Goal: Information Seeking & Learning: Check status

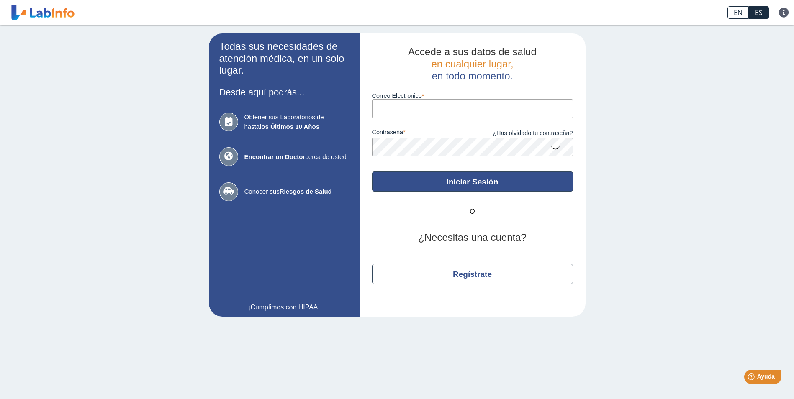
type input "[EMAIL_ADDRESS][DOMAIN_NAME]"
click at [449, 189] on button "Iniciar Sesión" at bounding box center [472, 182] width 201 height 20
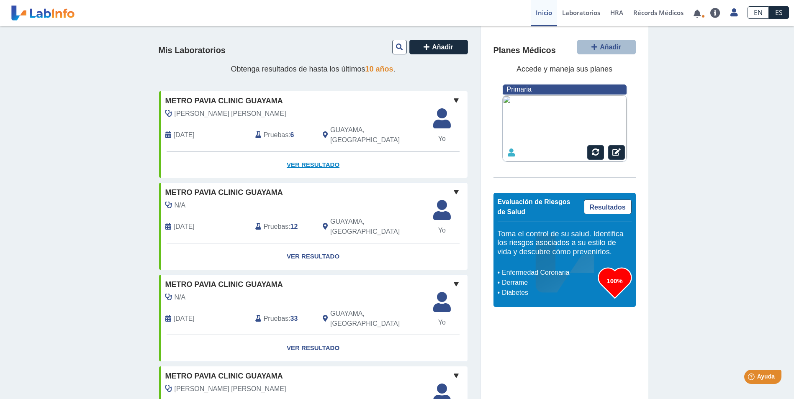
click at [314, 156] on link "Ver Resultado" at bounding box center [313, 165] width 308 height 26
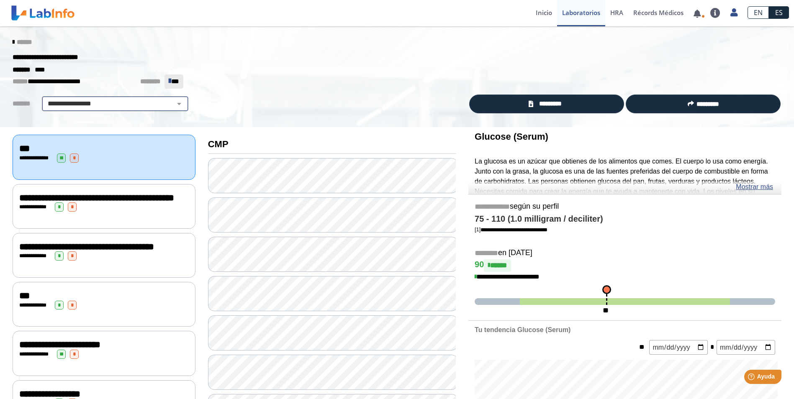
click at [117, 100] on select "**********" at bounding box center [114, 104] width 141 height 10
click at [44, 99] on select "**********" at bounding box center [114, 104] width 141 height 10
click at [13, 42] on icon at bounding box center [14, 42] width 2 height 7
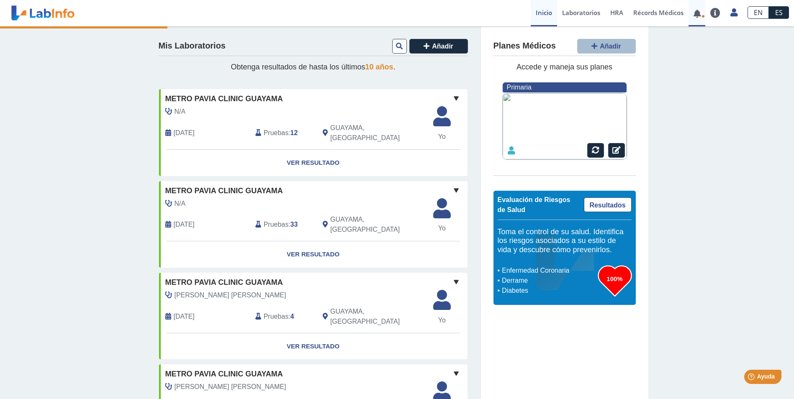
click at [695, 14] on link at bounding box center [696, 13] width 17 height 6
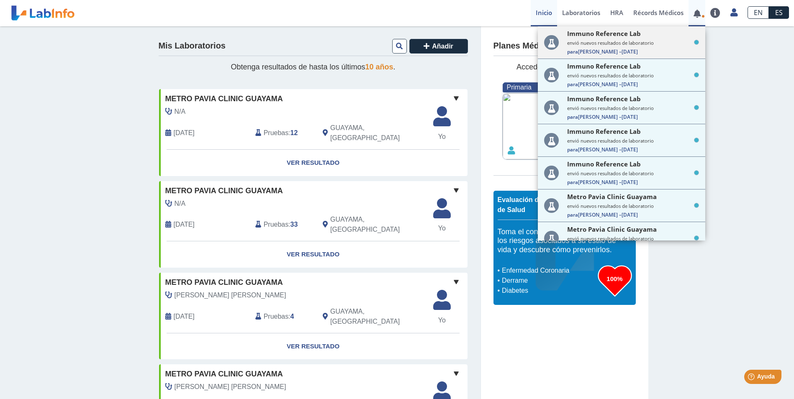
click at [625, 39] on div "Immuno Reference Lab envió nuevos resultados de laboratorio Para Janis J D. – 2…" at bounding box center [633, 42] width 132 height 26
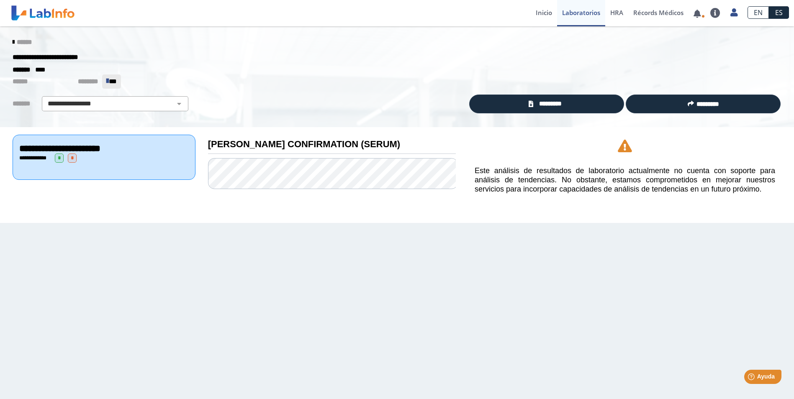
click at [74, 158] on span "*" at bounding box center [72, 158] width 9 height 9
click at [99, 103] on select "**********" at bounding box center [114, 104] width 141 height 10
click at [550, 101] on span "*********" at bounding box center [550, 104] width 29 height 10
click at [701, 17] on icon at bounding box center [702, 16] width 3 height 3
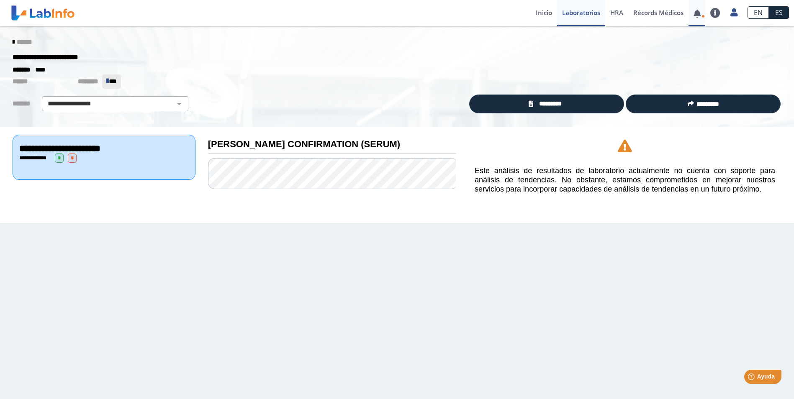
click at [701, 15] on icon at bounding box center [702, 16] width 3 height 3
click at [698, 13] on link at bounding box center [696, 13] width 17 height 6
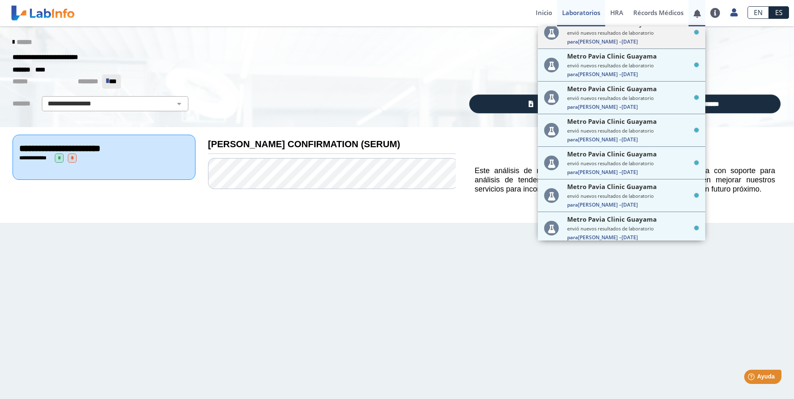
scroll to position [131, 0]
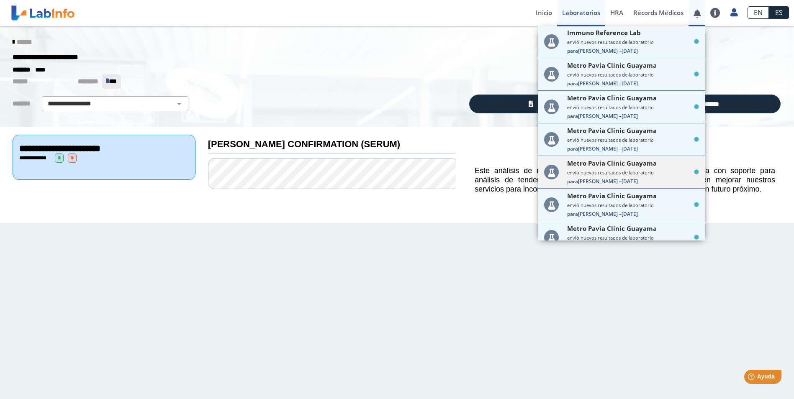
click at [641, 177] on div "Metro Pavia Clinic Guayama envió nuevos resultados de laboratorio Para Janis J …" at bounding box center [633, 172] width 132 height 26
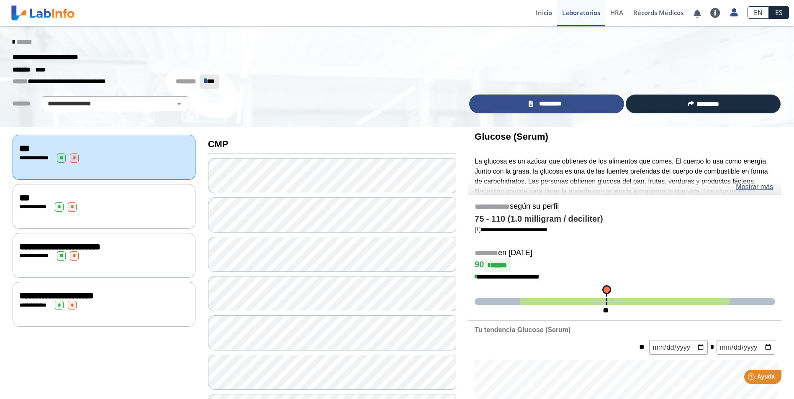
click at [570, 103] on link "*********" at bounding box center [546, 104] width 155 height 19
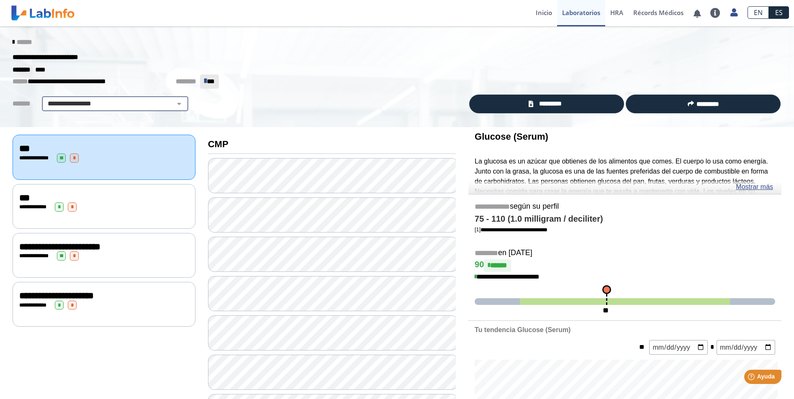
click at [106, 103] on select "**********" at bounding box center [114, 104] width 141 height 10
click at [281, 46] on div "******" at bounding box center [396, 42] width 781 height 15
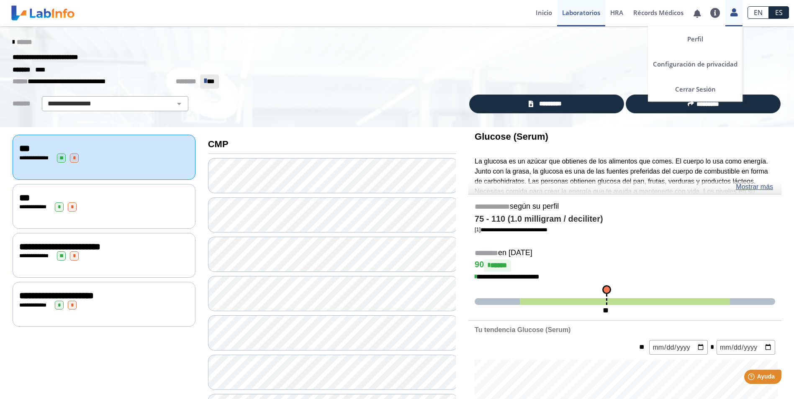
click at [735, 13] on icon at bounding box center [733, 12] width 7 height 6
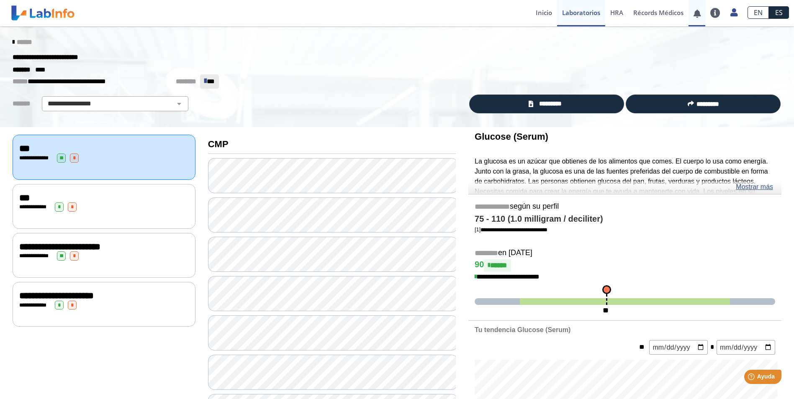
click at [698, 13] on link at bounding box center [696, 13] width 17 height 6
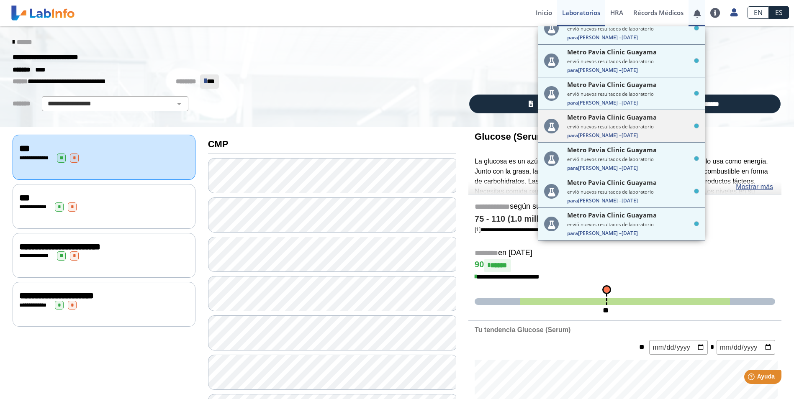
scroll to position [131, 0]
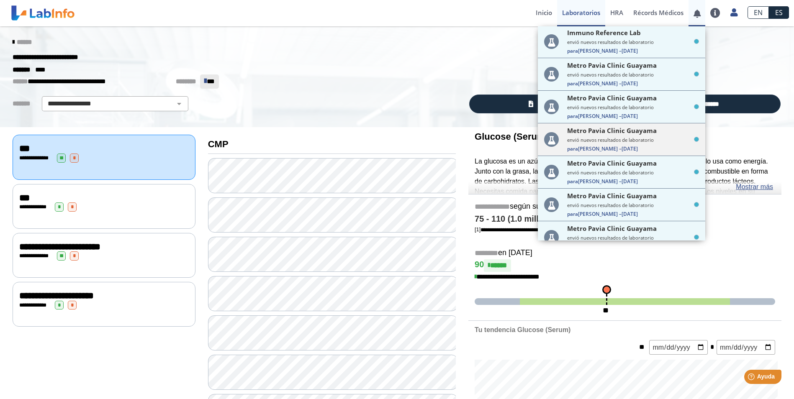
click at [646, 140] on small "envió nuevos resultados de laboratorio" at bounding box center [633, 140] width 132 height 6
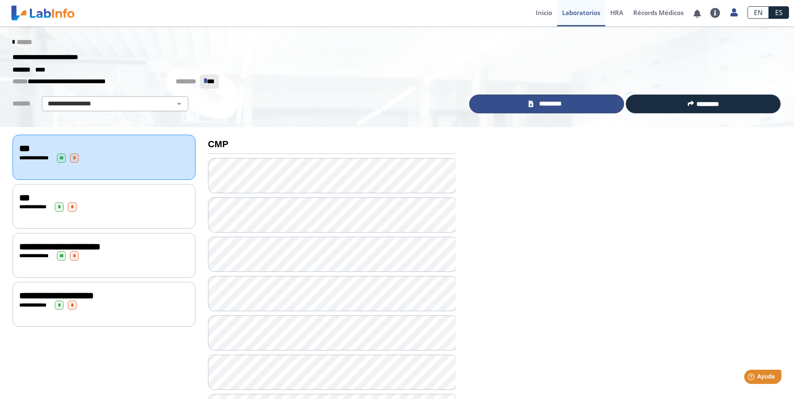
click at [557, 103] on span "*********" at bounding box center [550, 104] width 29 height 10
click at [526, 40] on div "******" at bounding box center [396, 42] width 781 height 15
click at [694, 15] on link at bounding box center [696, 13] width 17 height 6
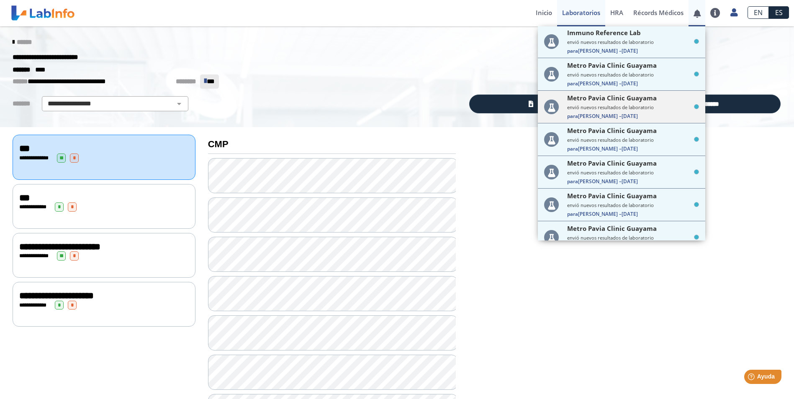
click at [644, 105] on small "envió nuevos resultados de laboratorio" at bounding box center [633, 107] width 132 height 6
click at [627, 105] on small "envió nuevos resultados de laboratorio" at bounding box center [633, 107] width 132 height 6
click at [553, 106] on icon at bounding box center [551, 107] width 15 height 15
click at [636, 67] on span "Metro Pavia Clinic Guayama" at bounding box center [612, 65] width 90 height 8
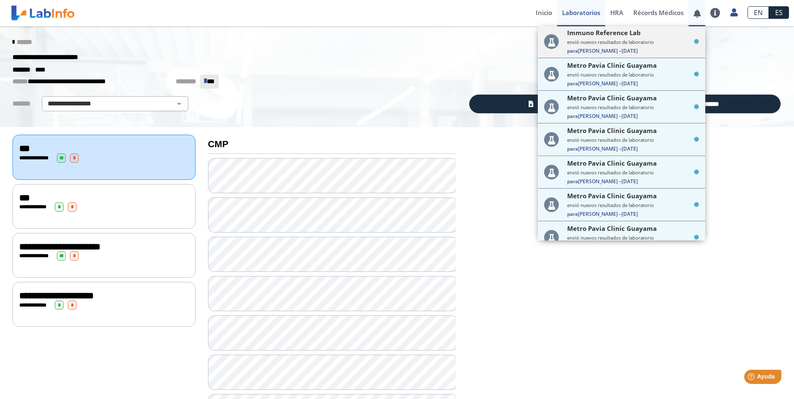
click at [658, 43] on small "envió nuevos resultados de laboratorio" at bounding box center [633, 42] width 132 height 6
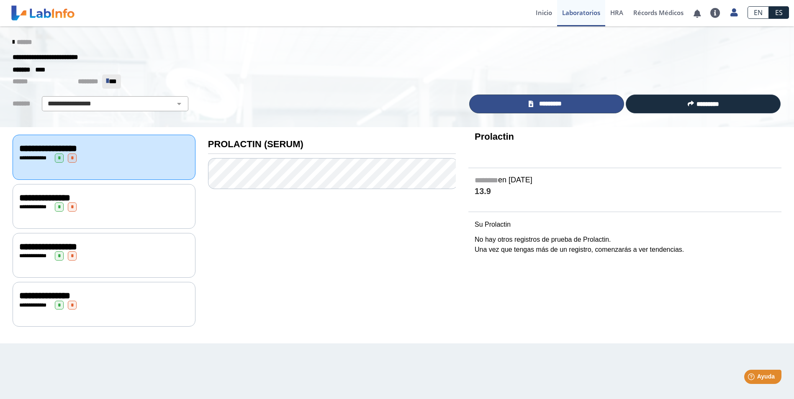
click at [570, 107] on link "*********" at bounding box center [546, 104] width 155 height 19
click at [697, 16] on link at bounding box center [696, 13] width 17 height 6
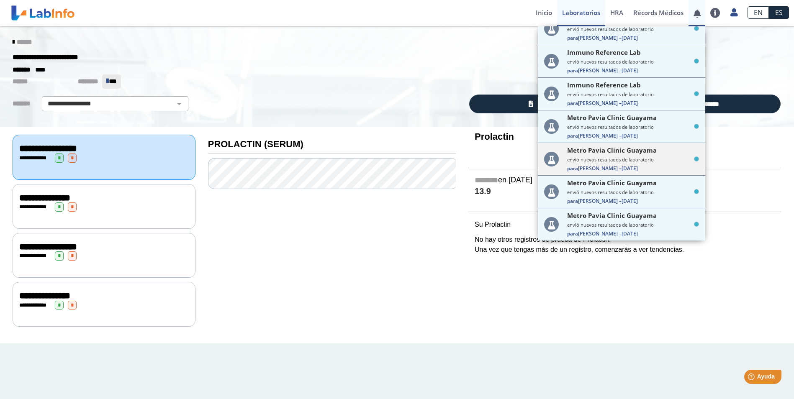
scroll to position [48, 0]
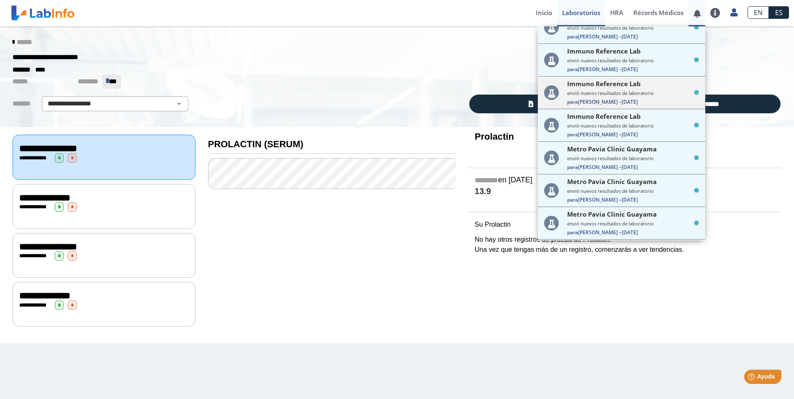
click at [640, 96] on small "envió nuevos resultados de laboratorio" at bounding box center [633, 93] width 132 height 6
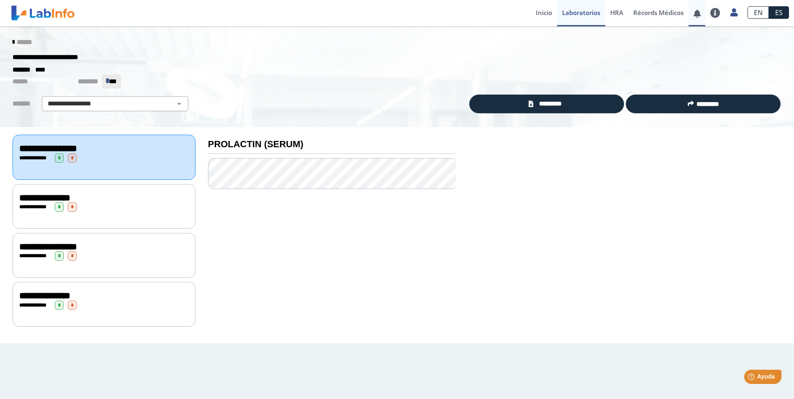
click at [695, 16] on link at bounding box center [696, 13] width 17 height 6
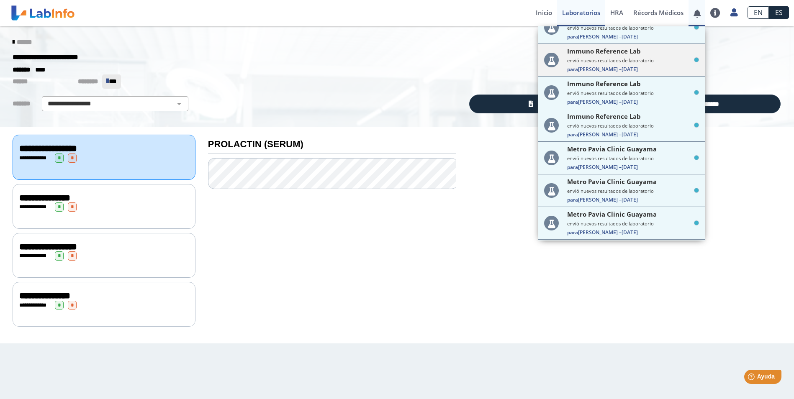
click at [648, 58] on small "envió nuevos resultados de laboratorio" at bounding box center [633, 60] width 132 height 6
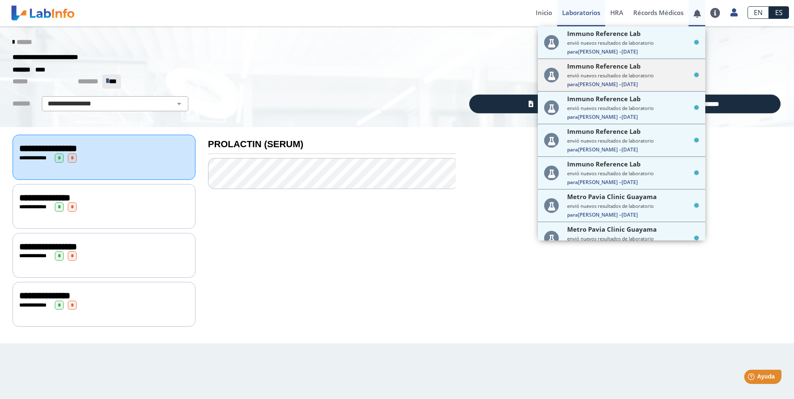
click at [633, 74] on small "envió nuevos resultados de laboratorio" at bounding box center [633, 75] width 132 height 6
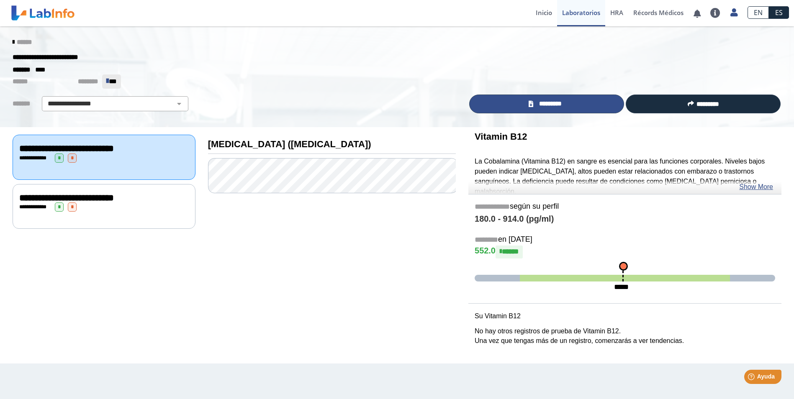
click at [571, 103] on link "*********" at bounding box center [546, 104] width 155 height 19
click at [700, 17] on link at bounding box center [696, 13] width 17 height 6
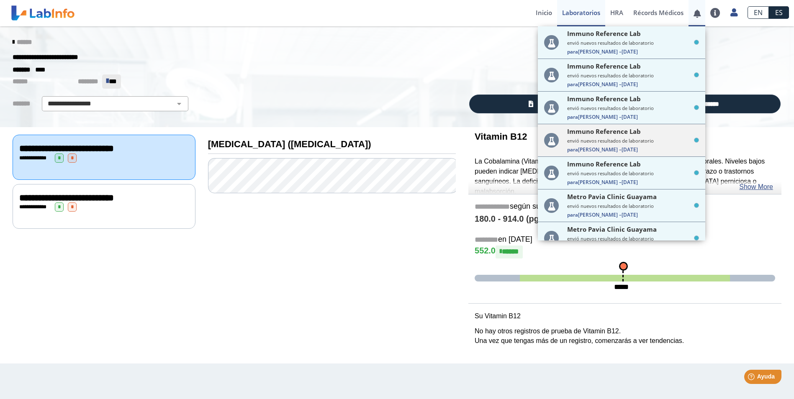
click at [606, 136] on div "Immuno Reference Lab envió nuevos resultados de laboratorio Para Janis J D. – 1…" at bounding box center [633, 140] width 132 height 26
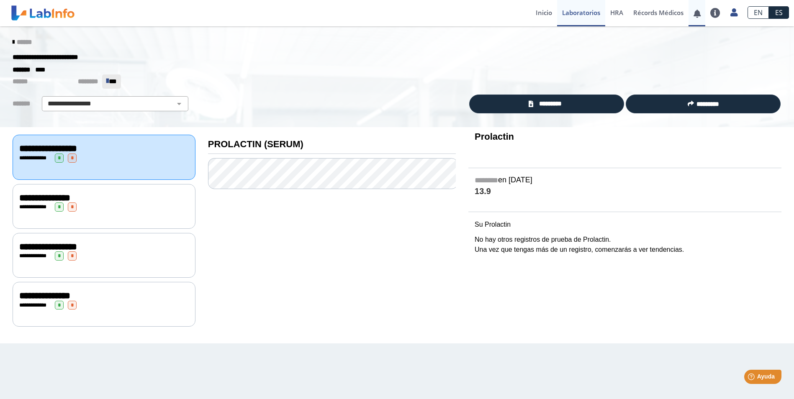
click at [700, 15] on link at bounding box center [696, 13] width 17 height 6
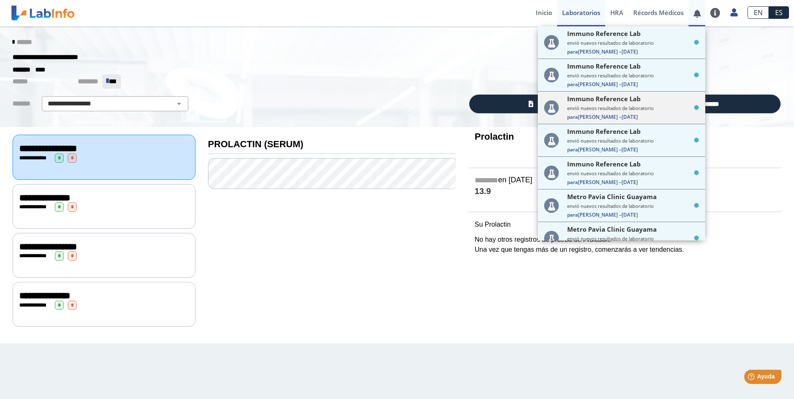
click at [633, 108] on small "envió nuevos resultados de laboratorio" at bounding box center [633, 108] width 132 height 6
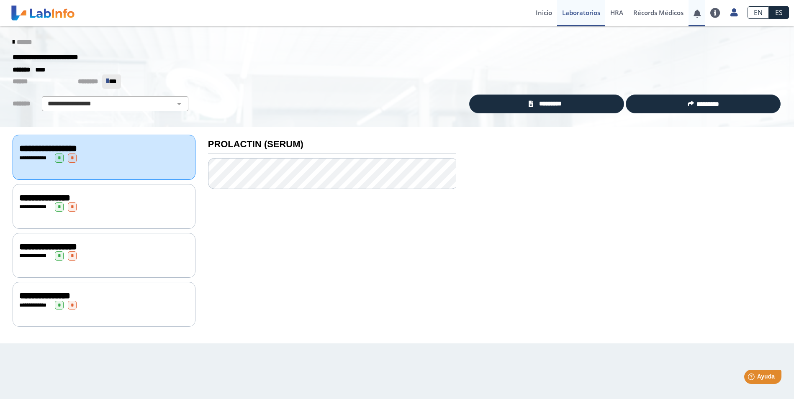
click at [695, 13] on link at bounding box center [696, 13] width 17 height 6
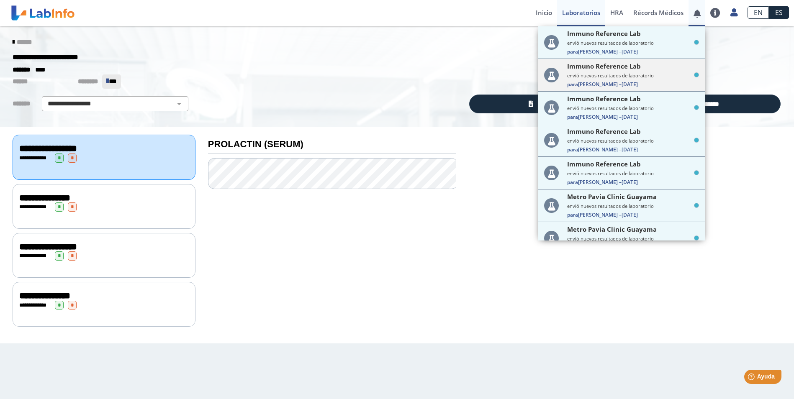
click at [598, 76] on small "envió nuevos resultados de laboratorio" at bounding box center [633, 75] width 132 height 6
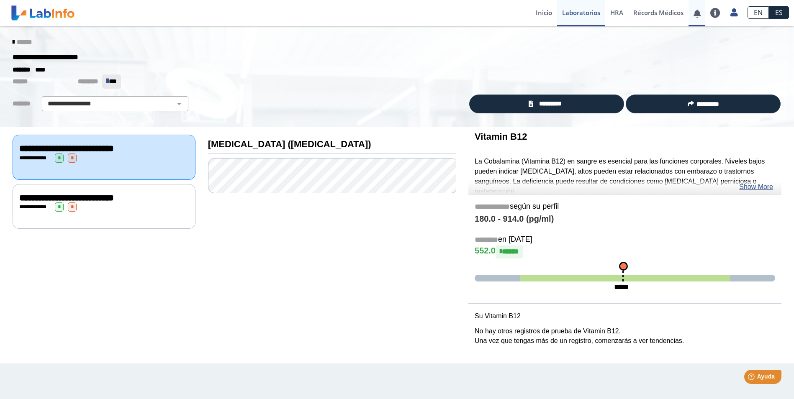
click at [697, 8] on span at bounding box center [696, 13] width 17 height 26
click at [696, 15] on link at bounding box center [696, 13] width 17 height 6
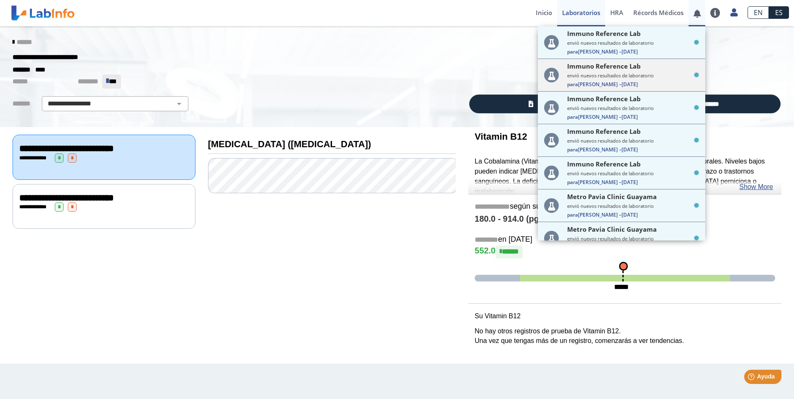
click at [638, 78] on small "envió nuevos resultados de laboratorio" at bounding box center [633, 75] width 132 height 6
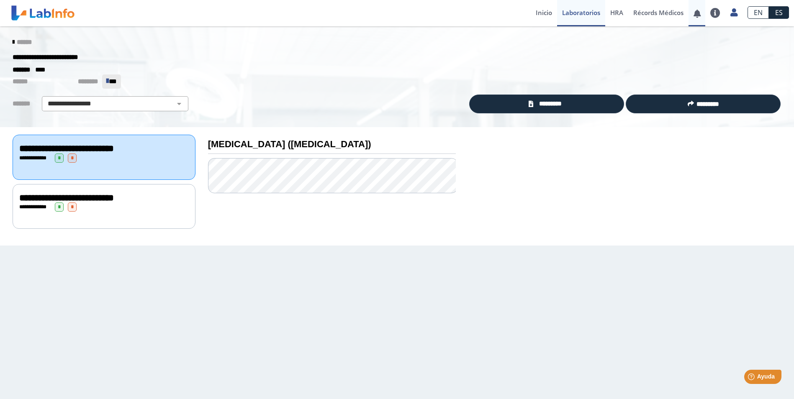
click at [697, 12] on link at bounding box center [696, 13] width 17 height 6
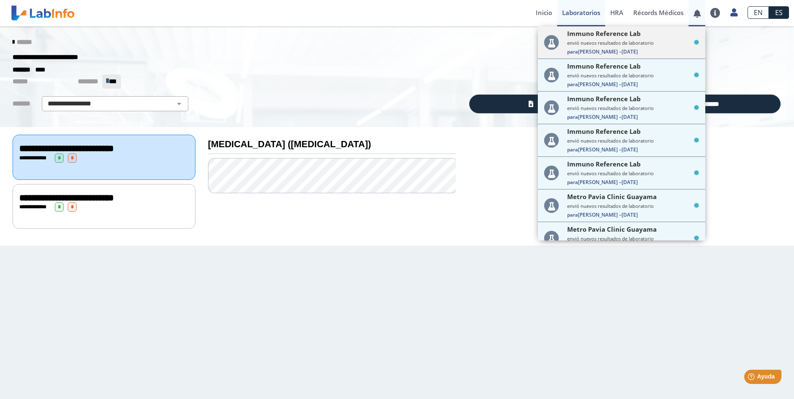
click at [637, 44] on small "envió nuevos resultados de laboratorio" at bounding box center [633, 43] width 132 height 6
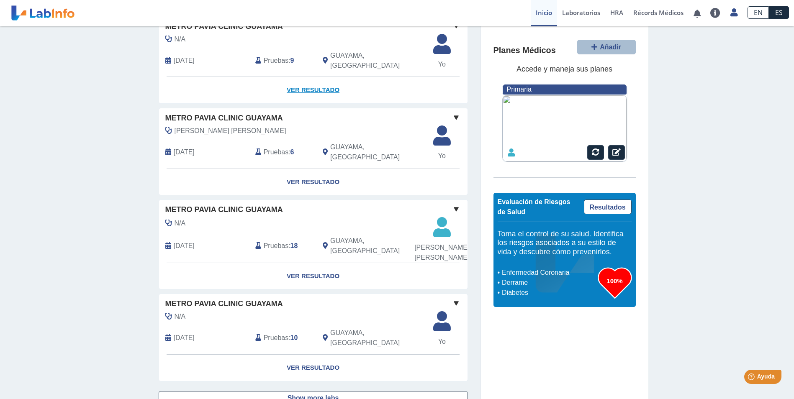
scroll to position [642, 0]
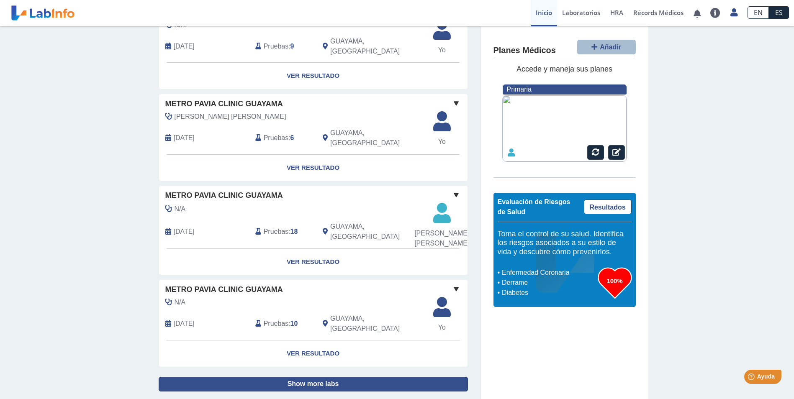
click at [377, 377] on button "Show more labs" at bounding box center [313, 384] width 309 height 15
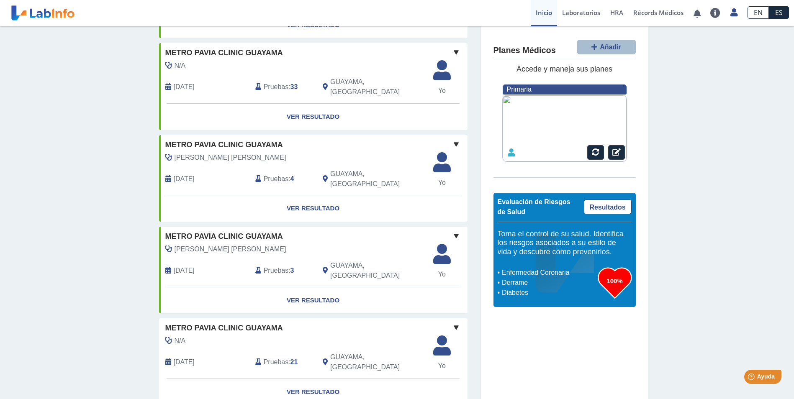
scroll to position [0, 0]
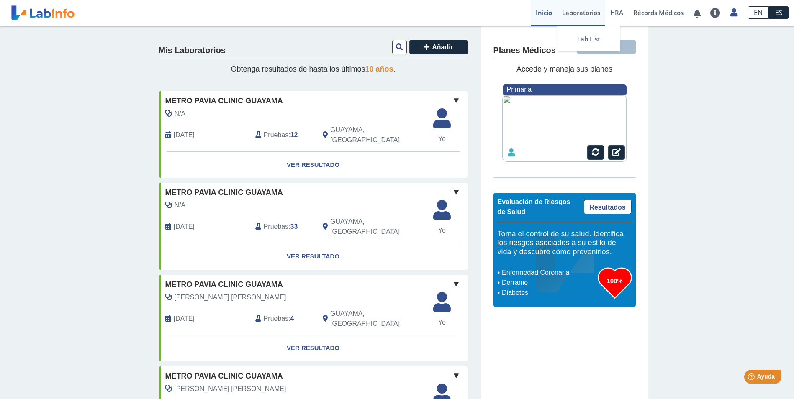
click at [581, 8] on link "Laboratorios" at bounding box center [581, 13] width 48 height 26
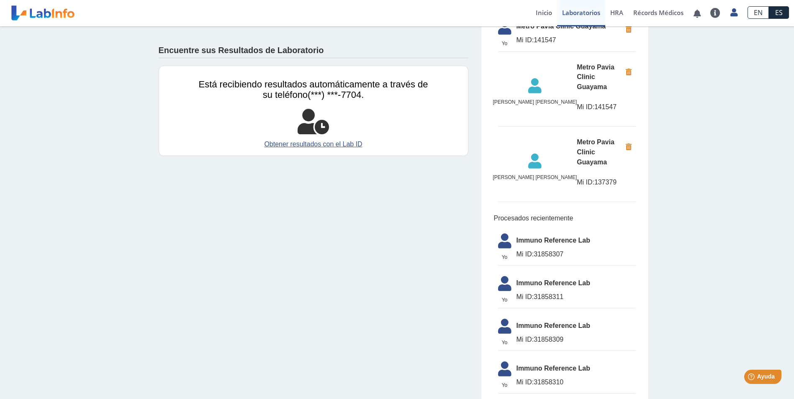
scroll to position [84, 0]
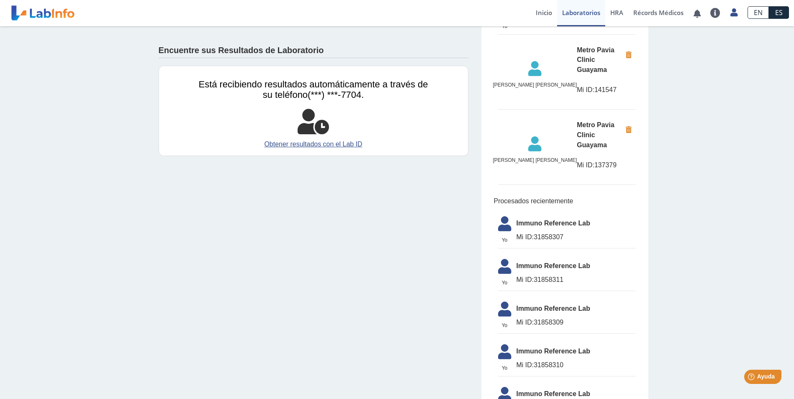
click at [556, 212] on li "Yo Yo Immuno Reference Lab Mi ID: 31858307" at bounding box center [567, 230] width 138 height 36
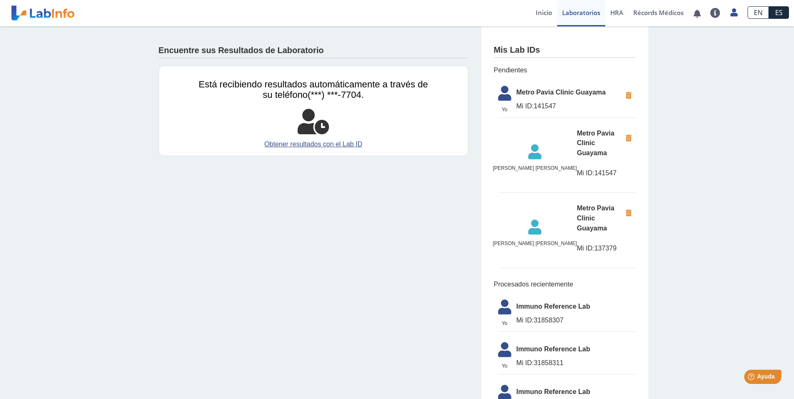
scroll to position [0, 0]
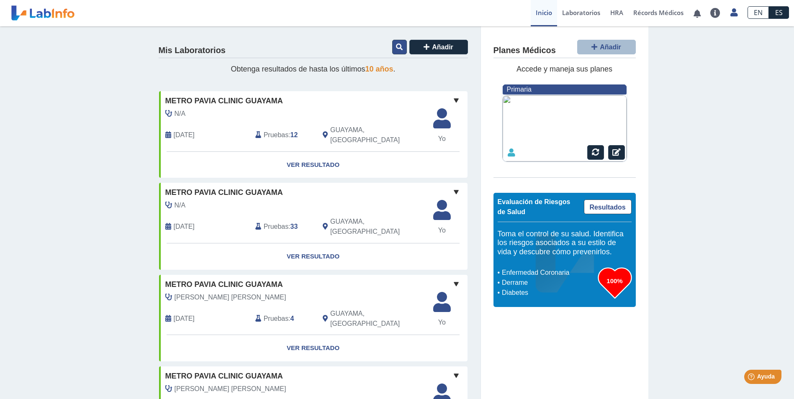
click at [396, 50] on icon at bounding box center [399, 47] width 7 height 7
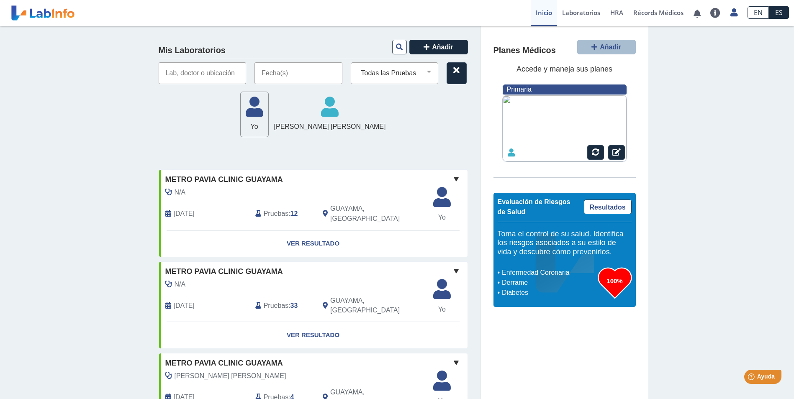
click at [305, 74] on input "text" at bounding box center [298, 73] width 88 height 22
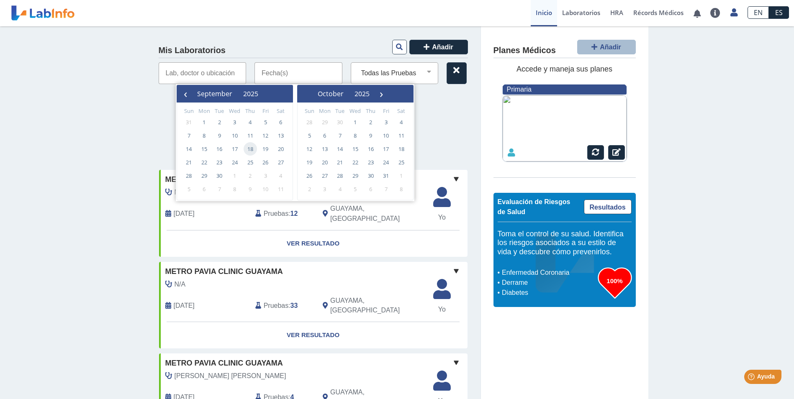
click at [249, 150] on span "18" at bounding box center [250, 148] width 13 height 13
click at [207, 163] on span "22" at bounding box center [203, 162] width 13 height 13
type input "[DATE] - [DATE]"
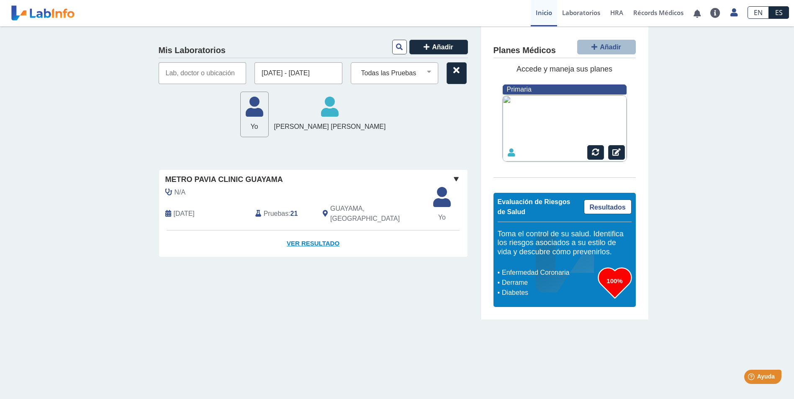
click at [308, 233] on link "Ver Resultado" at bounding box center [313, 244] width 308 height 26
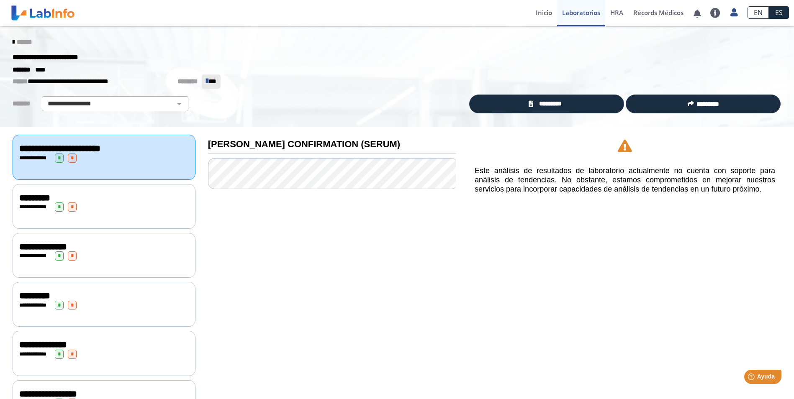
scroll to position [42, 0]
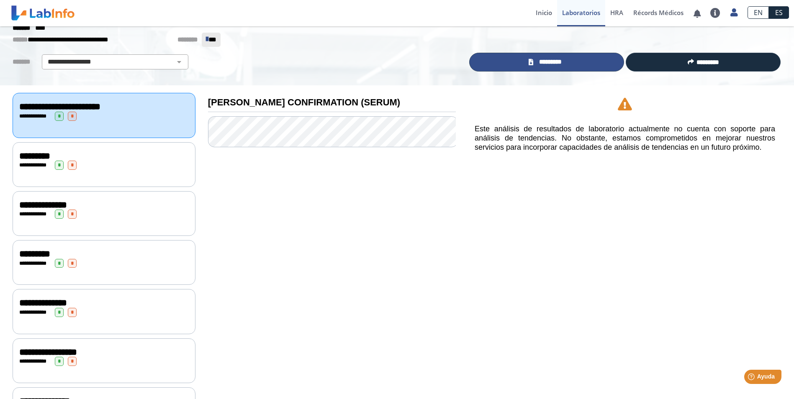
click at [559, 59] on span "*********" at bounding box center [550, 62] width 29 height 10
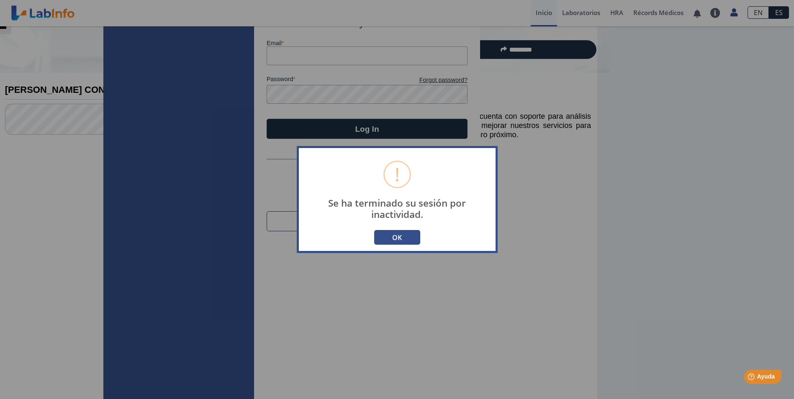
type input "[EMAIL_ADDRESS][DOMAIN_NAME]"
